Goal: Transaction & Acquisition: Purchase product/service

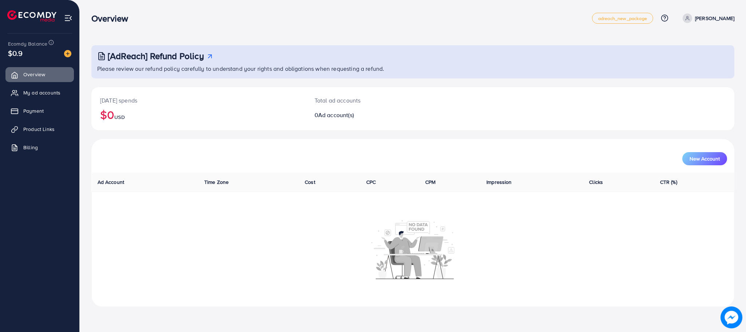
click at [69, 57] on div at bounding box center [64, 53] width 13 height 8
click at [67, 55] on img at bounding box center [67, 53] width 7 height 7
click at [67, 56] on img at bounding box center [67, 53] width 7 height 7
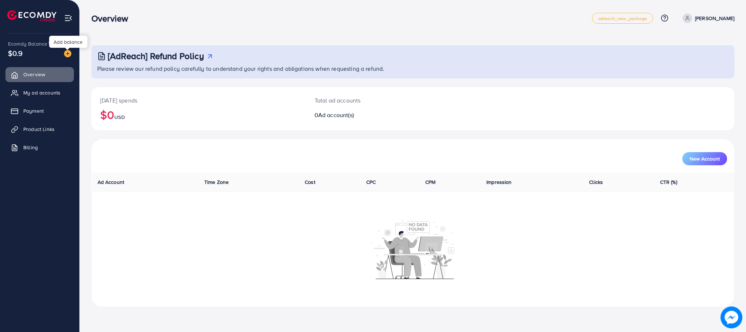
click at [66, 56] on img at bounding box center [67, 53] width 7 height 7
click at [59, 199] on ul "Overview My ad accounts Payment Product Links Billing" at bounding box center [39, 179] width 79 height 230
click at [66, 59] on div "Ecomdy Balance $0.9" at bounding box center [40, 49] width 68 height 31
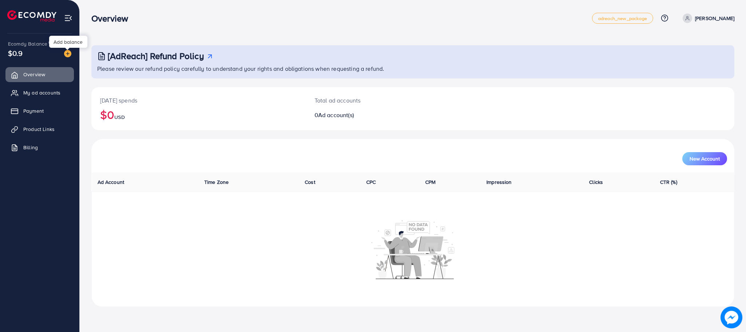
click at [67, 53] on img at bounding box center [67, 53] width 7 height 7
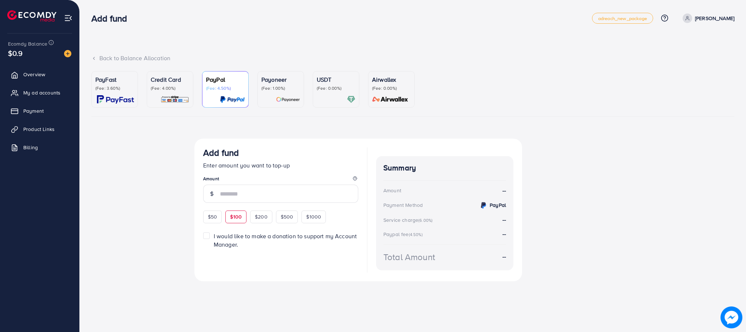
click at [236, 216] on span "$100" at bounding box center [236, 216] width 12 height 7
type input "***"
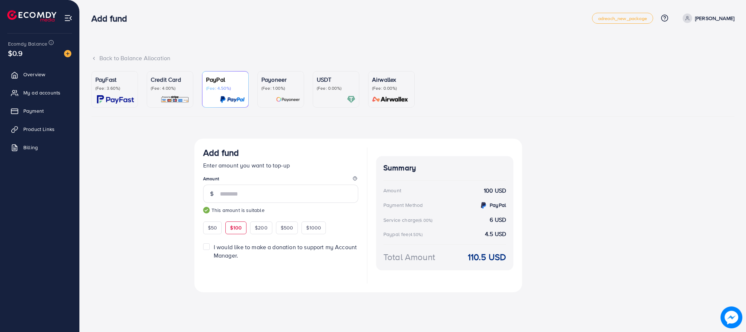
click at [113, 86] on p "(Fee: 3.60%)" at bounding box center [114, 88] width 39 height 6
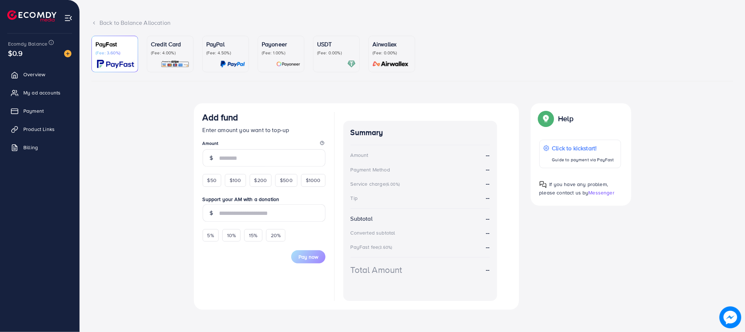
scroll to position [36, 0]
click at [232, 184] on div "$100" at bounding box center [235, 179] width 21 height 12
type input "***"
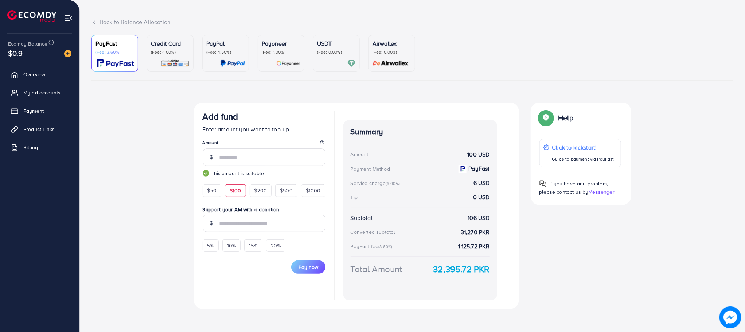
click at [176, 179] on div "Currency Code: Merchant ID: Merchant Name: Token: Success URL: Failure URL: Che…" at bounding box center [412, 208] width 642 height 212
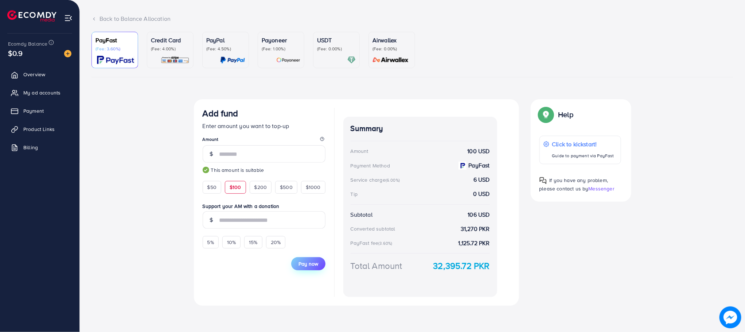
click at [314, 265] on span "Pay now" at bounding box center [308, 263] width 20 height 7
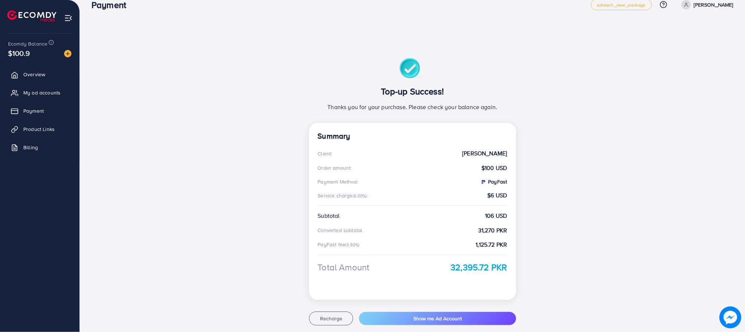
scroll to position [36, 0]
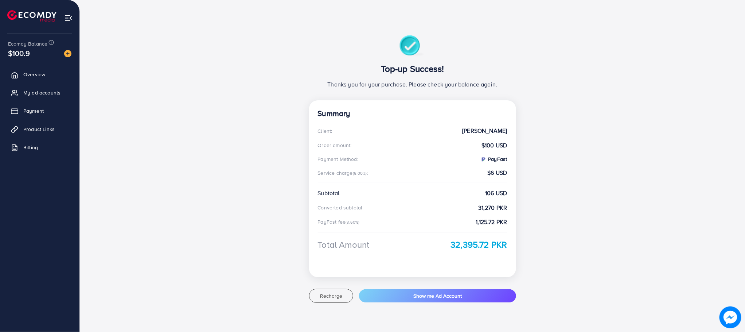
click at [58, 85] on ul "Overview My ad accounts Payment Product Links Billing" at bounding box center [39, 113] width 79 height 98
click at [50, 89] on link "My ad accounts" at bounding box center [39, 92] width 68 height 15
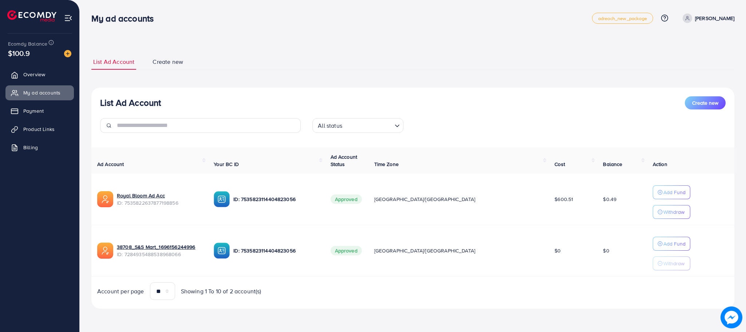
click at [304, 71] on div "List Ad Account Create new List Ad Account Create new All status Loading... Ad …" at bounding box center [412, 181] width 643 height 254
click at [664, 196] on p "Add Fund" at bounding box center [675, 192] width 22 height 9
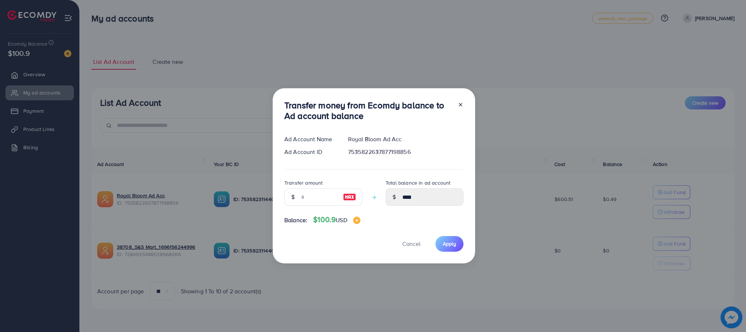
click at [348, 194] on img at bounding box center [349, 196] width 13 height 9
type input "***"
type input "******"
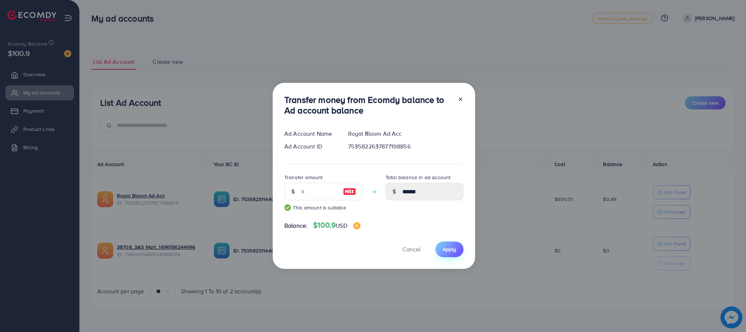
click at [449, 249] on span "Apply" at bounding box center [449, 248] width 13 height 7
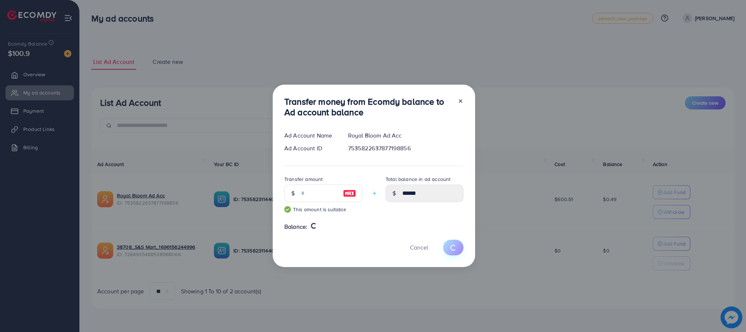
type input "****"
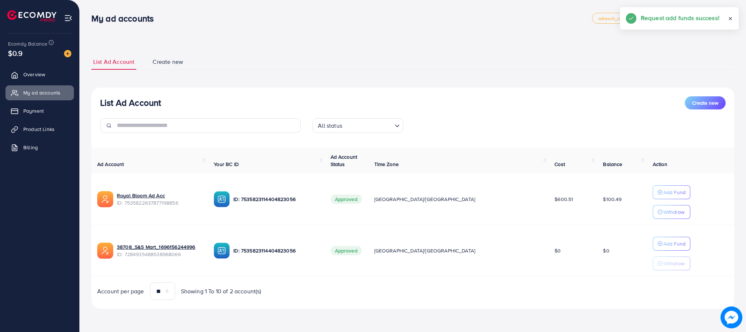
click at [522, 132] on div "All status Loading..." at bounding box center [413, 128] width 638 height 20
click at [289, 83] on div "List Ad Account Create new List Ad Account Create new All status Loading... Ad …" at bounding box center [412, 181] width 643 height 254
